Goal: Transaction & Acquisition: Register for event/course

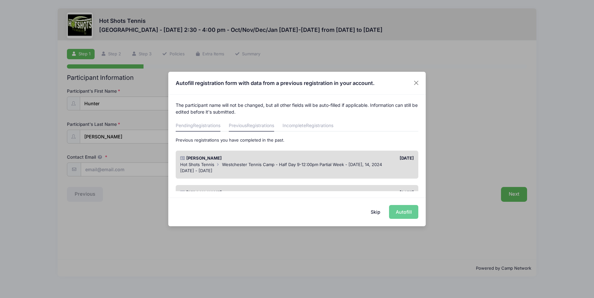
click at [217, 129] on link "Pending Registrations" at bounding box center [198, 126] width 45 height 12
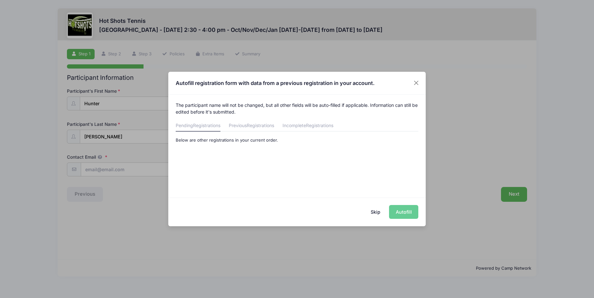
click at [404, 215] on div "Skip Autofill" at bounding box center [296, 211] width 257 height 29
click at [412, 208] on div "Skip Autofill" at bounding box center [296, 211] width 257 height 29
click at [324, 179] on div "The participant name will not be changed, but all other fields will be auto-fil…" at bounding box center [296, 143] width 257 height 96
click at [263, 126] on span "Registrations" at bounding box center [260, 125] width 27 height 5
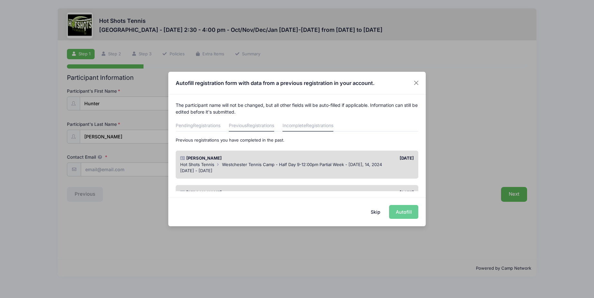
click at [322, 130] on link "Incomplete Registrations" at bounding box center [307, 126] width 51 height 12
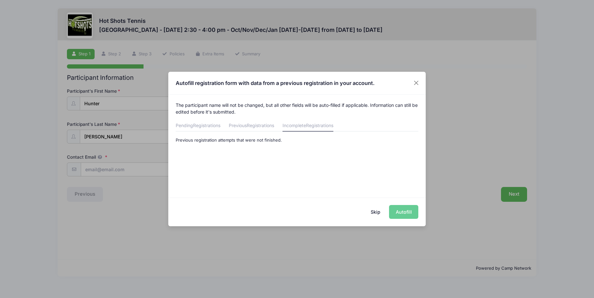
click at [370, 209] on button "Skip" at bounding box center [375, 212] width 23 height 14
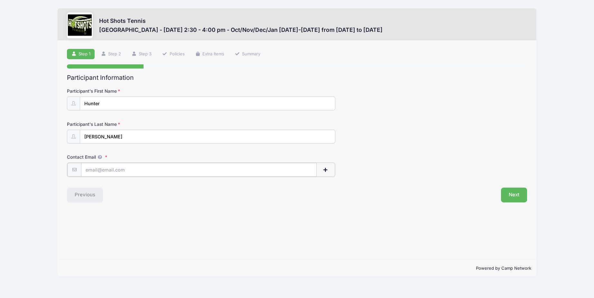
click at [216, 175] on input "Contact Email" at bounding box center [198, 170] width 235 height 14
type input "Jessica_groom@hotmail.com"
click at [515, 192] on button "Next" at bounding box center [514, 194] width 26 height 15
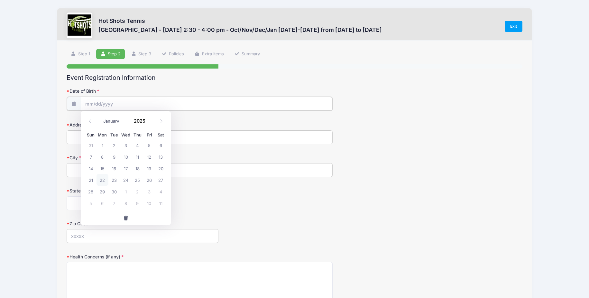
click at [185, 101] on input "Date of Birth" at bounding box center [207, 104] width 252 height 14
click at [161, 119] on icon at bounding box center [161, 121] width 4 height 4
click at [89, 122] on icon at bounding box center [90, 121] width 4 height 4
select select "9"
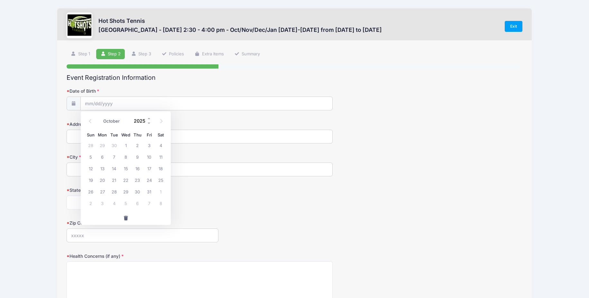
click at [140, 122] on input "2025" at bounding box center [141, 121] width 21 height 10
click at [144, 120] on input "2025" at bounding box center [141, 121] width 21 height 10
click at [148, 120] on span at bounding box center [149, 118] width 5 height 5
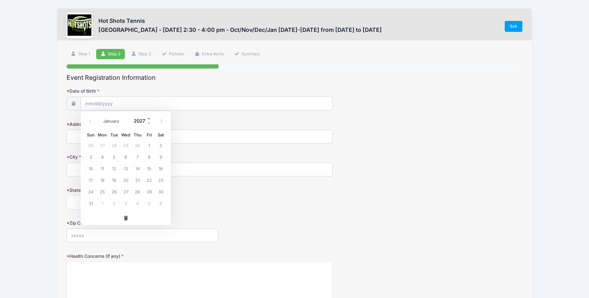
click at [148, 120] on span at bounding box center [149, 118] width 5 height 5
click at [148, 121] on span at bounding box center [149, 123] width 5 height 5
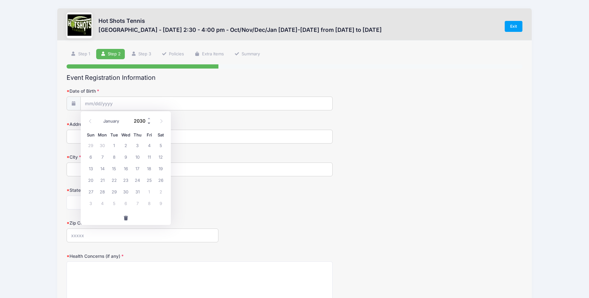
click at [148, 122] on span at bounding box center [149, 123] width 5 height 5
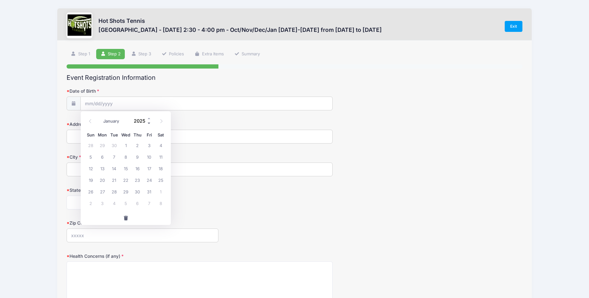
click at [148, 122] on span at bounding box center [149, 123] width 5 height 5
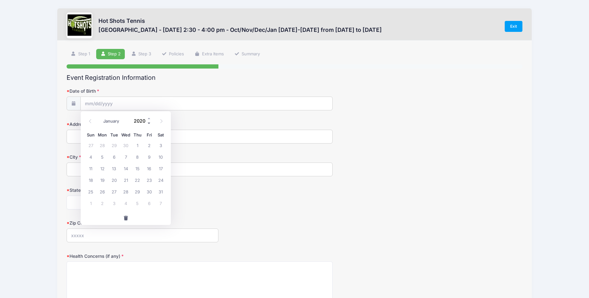
click at [148, 122] on span at bounding box center [149, 123] width 5 height 5
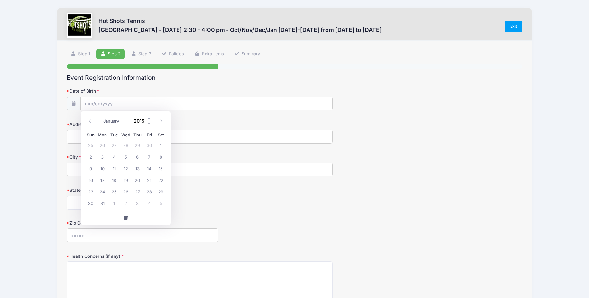
click at [148, 122] on span at bounding box center [149, 123] width 5 height 5
click at [135, 122] on input "2014" at bounding box center [141, 121] width 21 height 10
type input "2018"
click at [106, 120] on select "January February March April May June July August September October November De…" at bounding box center [114, 121] width 29 height 8
select select "2"
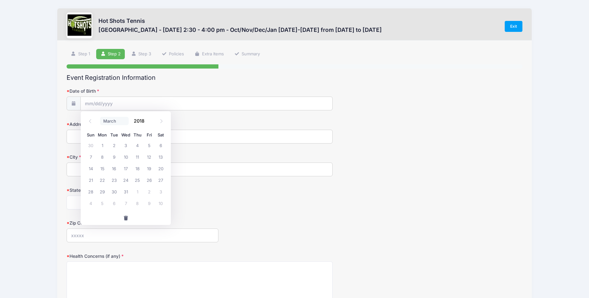
click at [100, 117] on select "January February March April May June July August September October November De…" at bounding box center [114, 121] width 29 height 8
click at [163, 180] on span "24" at bounding box center [161, 180] width 12 height 12
type input "03/24/2018"
click at [103, 141] on input "Address" at bounding box center [200, 137] width 266 height 14
type input "6447 W 83rd st"
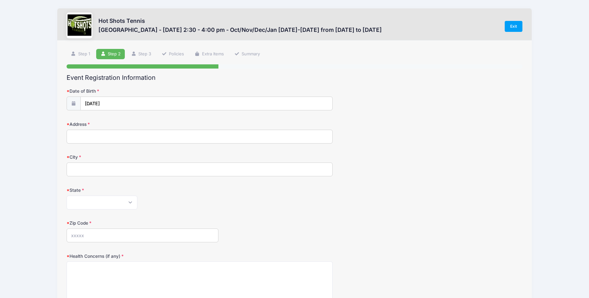
type input "Westchester"
select select "CA"
type input "90045"
click at [140, 271] on textarea "Health Concerns (if any)" at bounding box center [200, 281] width 266 height 41
type textarea "A"
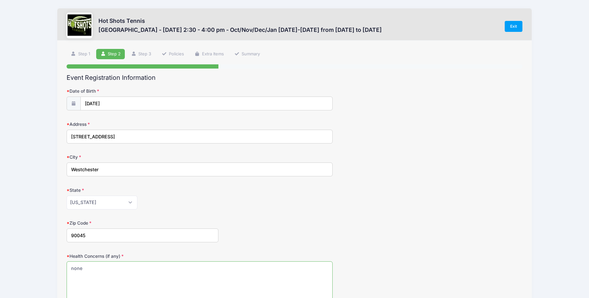
type textarea "none"
click at [258, 228] on div "Zip Code 90045" at bounding box center [295, 231] width 456 height 23
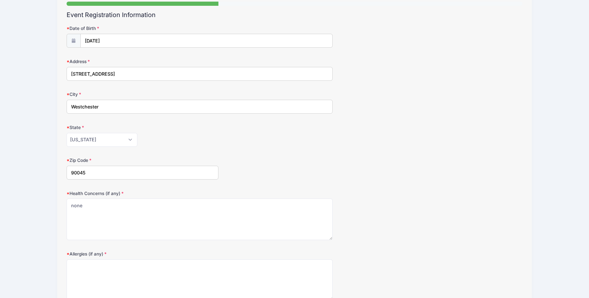
scroll to position [122, 0]
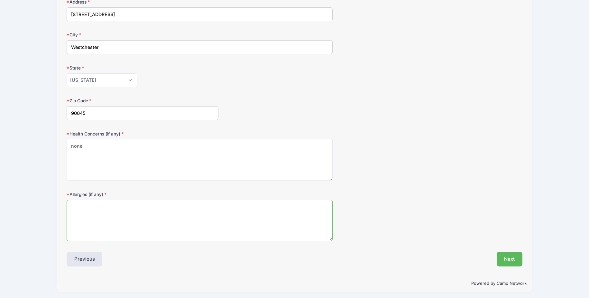
click at [258, 228] on textarea "Allergies (if any)" at bounding box center [200, 220] width 266 height 41
type textarea "none"
click at [511, 258] on button "Next" at bounding box center [510, 259] width 26 height 15
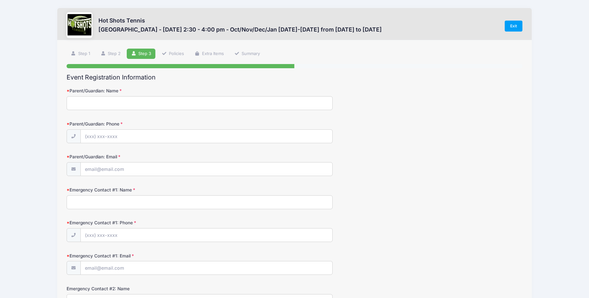
scroll to position [0, 0]
click at [144, 106] on input "Parent/Guardian: Name" at bounding box center [200, 103] width 266 height 14
type input "Jessica Elizabeth Shelton"
type input "(213) 258-0584"
type input "Jessica_groom@hotmail.com"
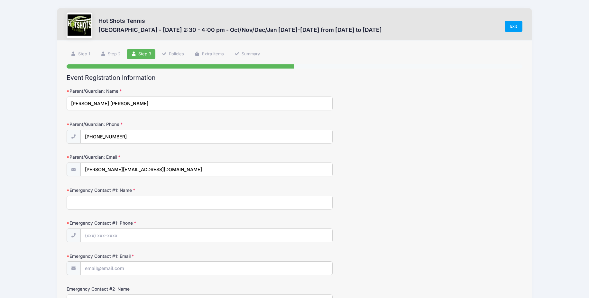
click at [122, 199] on input "Emergency Contact #1: Name" at bounding box center [200, 203] width 266 height 14
type input "Michael Shelton"
click at [124, 241] on input "Emergency Contact #1: Phone" at bounding box center [207, 236] width 252 height 14
click at [126, 230] on input "Emergency Contact #1: Phone" at bounding box center [207, 236] width 252 height 14
type input "(310) 210-4066"
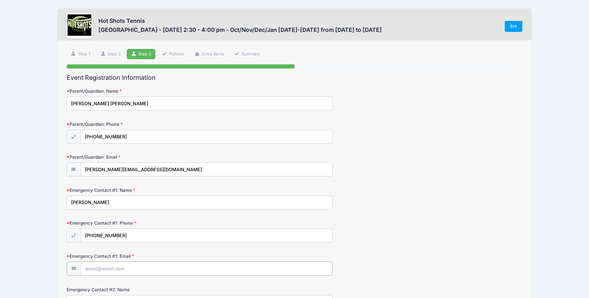
click at [140, 266] on input "Emergency Contact #1: Email" at bounding box center [207, 268] width 252 height 14
type input "michael@creaturecore.com"
click at [229, 203] on input "Michael Shelton" at bounding box center [200, 203] width 266 height 14
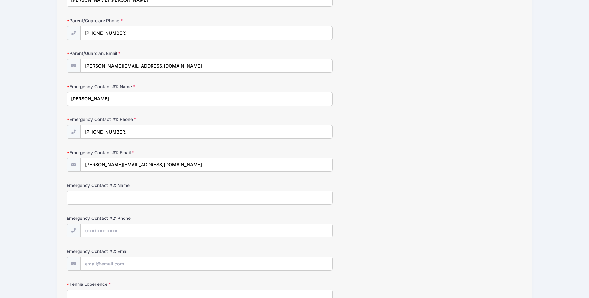
scroll to position [123, 0]
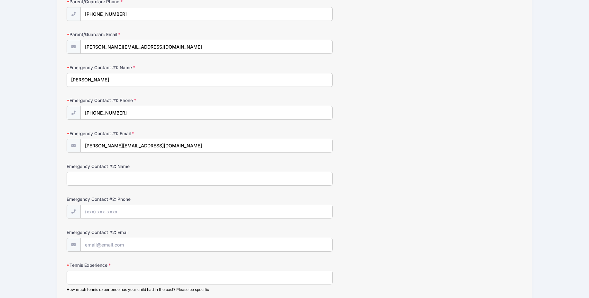
click at [235, 180] on input "Emergency Contact #2: Name" at bounding box center [200, 179] width 266 height 14
click at [219, 211] on input "Emergency Contact #2: Phone" at bounding box center [207, 212] width 252 height 14
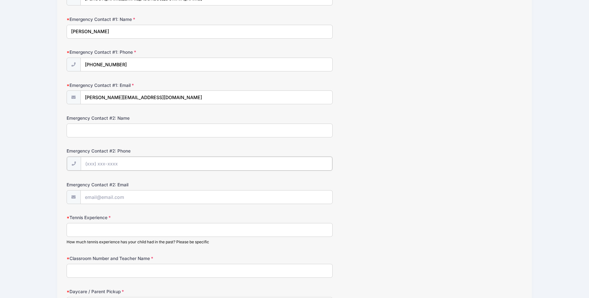
scroll to position [173, 0]
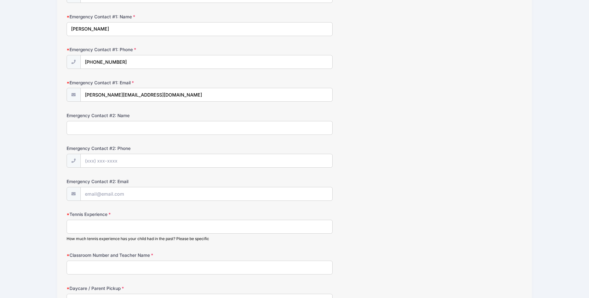
click at [216, 229] on input "Tennis Experience" at bounding box center [200, 227] width 266 height 14
click at [178, 127] on input "Emergency Contact #2: Name" at bounding box center [200, 128] width 266 height 14
type input "Jessica Shelon"
type input "(213) 258-0584"
type input "Jessica_groom@hotmail.com"
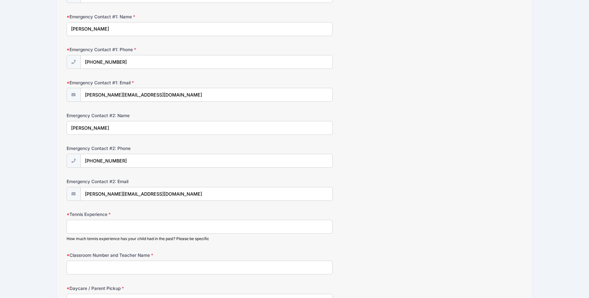
click at [139, 229] on input "Tennis Experience" at bounding box center [200, 227] width 266 height 14
type input "Has done one round of after school and some camp days."
click at [153, 262] on input "Classroom Number and Teacher Name" at bounding box center [200, 268] width 266 height 14
type input "Mrs Dennis rm 14"
click at [219, 225] on input "Has done one round of after school and some camp days." at bounding box center [200, 227] width 266 height 14
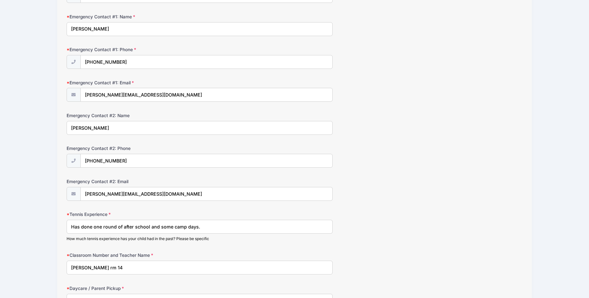
scroll to position [233, 0]
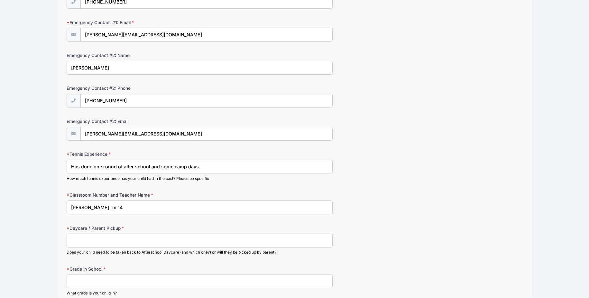
click at [215, 240] on input "Daycare / Parent Pickup" at bounding box center [200, 240] width 266 height 14
type input "E"
type input "Hunter will return to ELOP"
type input "2nd"
click at [288, 210] on input "Mrs Dennis rm 14" at bounding box center [200, 207] width 266 height 14
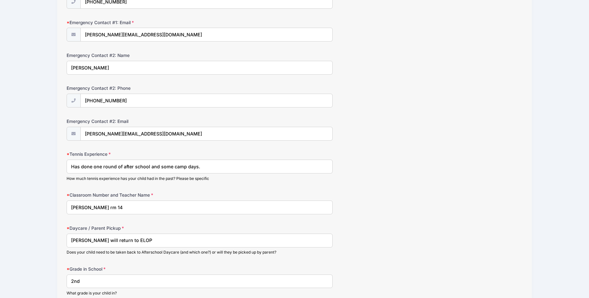
scroll to position [290, 0]
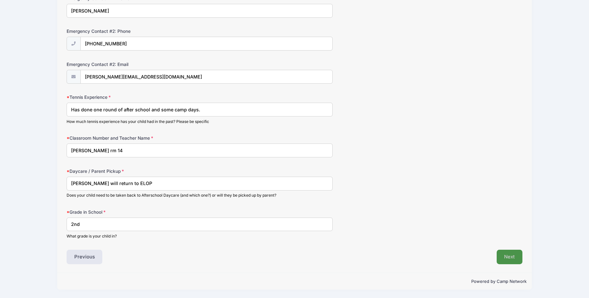
click at [512, 257] on button "Next" at bounding box center [510, 257] width 26 height 15
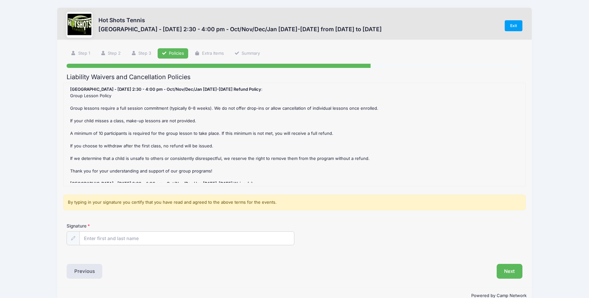
scroll to position [0, 0]
click at [230, 238] on input "Signature" at bounding box center [187, 239] width 215 height 14
type input "Jessica Shelton"
click at [513, 271] on button "Next" at bounding box center [510, 271] width 26 height 15
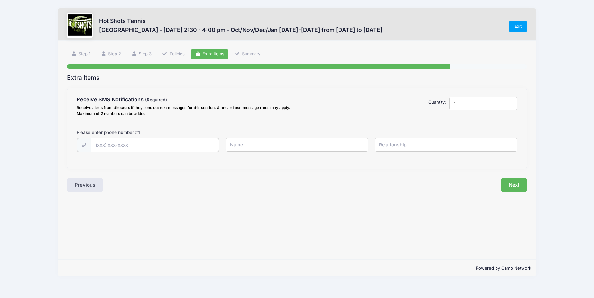
click at [166, 145] on input "text" at bounding box center [155, 145] width 128 height 14
type input "(213) 258-0584"
click at [261, 142] on input "text" at bounding box center [296, 145] width 142 height 14
click at [273, 146] on input "Jessica" at bounding box center [296, 145] width 142 height 14
type input "Jessica Shelton"
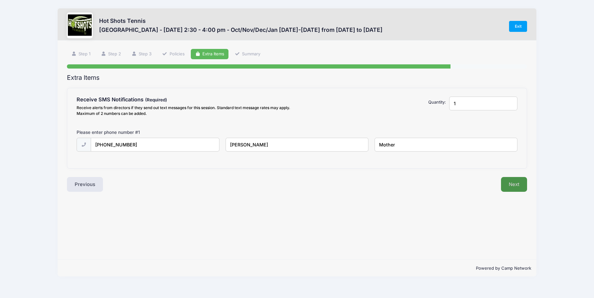
type input "Mother"
click at [525, 187] on button "Next" at bounding box center [514, 184] width 26 height 15
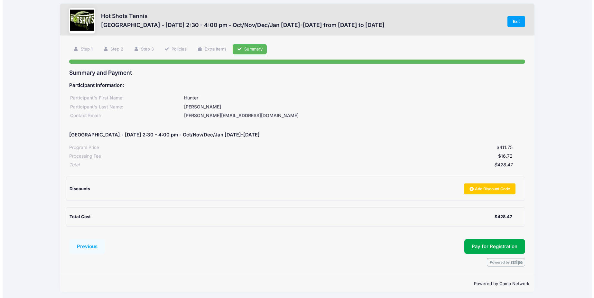
scroll to position [7, 0]
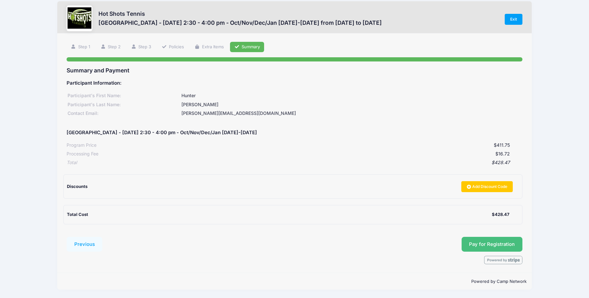
click at [514, 248] on button "Pay for Registration" at bounding box center [492, 244] width 61 height 15
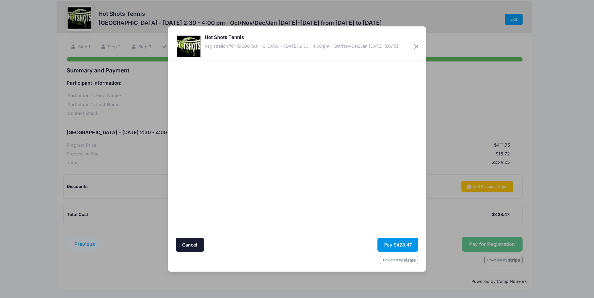
click at [395, 241] on button "Pay $428.47" at bounding box center [397, 245] width 41 height 14
